Goal: Task Accomplishment & Management: Manage account settings

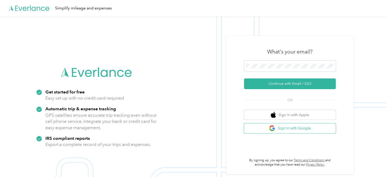
click at [307, 127] on button "Sign in with Google" at bounding box center [290, 128] width 92 height 10
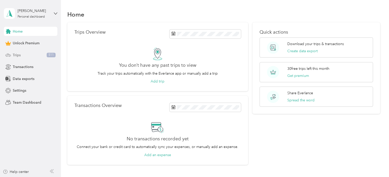
click at [44, 55] on div "Trips 511" at bounding box center [30, 54] width 53 height 9
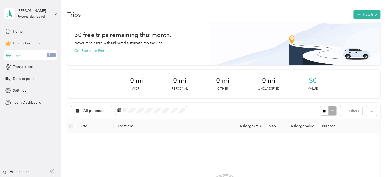
click at [47, 55] on div "Trips 511" at bounding box center [30, 54] width 53 height 9
click at [47, 55] on span "511" at bounding box center [51, 55] width 9 height 5
click at [48, 55] on span "511" at bounding box center [51, 55] width 9 height 5
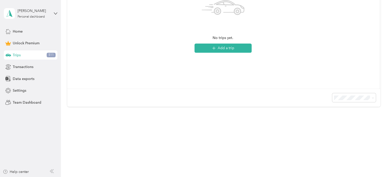
scroll to position [76, 0]
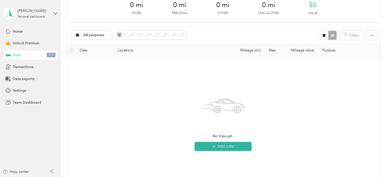
click at [52, 54] on span "511" at bounding box center [51, 55] width 9 height 5
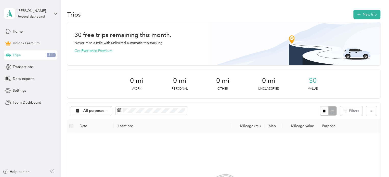
click at [53, 13] on div "[PERSON_NAME] Personal dashboard" at bounding box center [30, 14] width 53 height 18
click at [44, 43] on div "Log out" at bounding box center [57, 39] width 100 height 9
